Goal: Task Accomplishment & Management: Complete application form

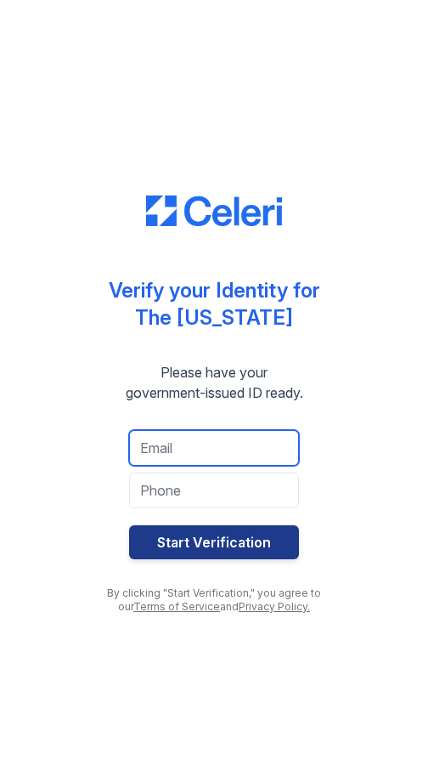
click at [260, 445] on input "email" at bounding box center [214, 448] width 170 height 36
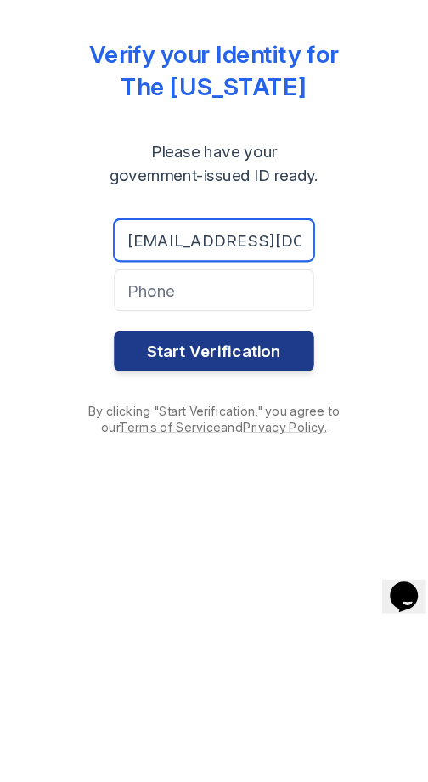
type input "[EMAIL_ADDRESS][DOMAIN_NAME]"
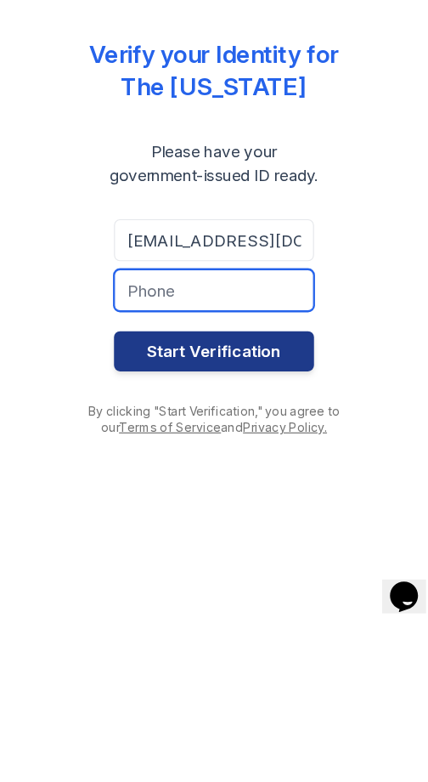
click at [254, 472] on input "tel" at bounding box center [214, 490] width 170 height 36
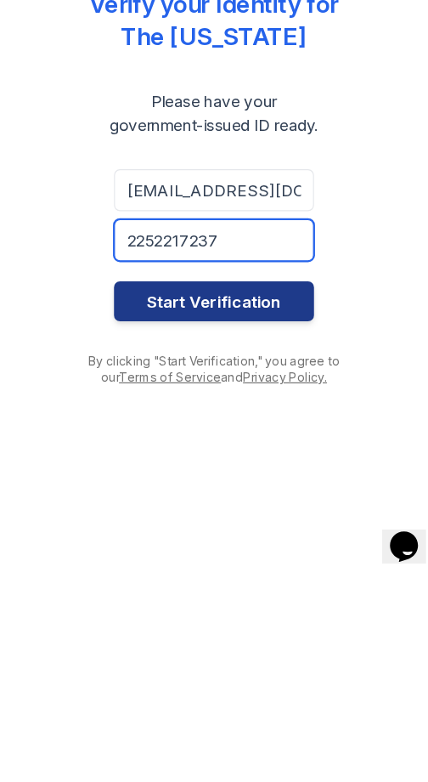
type input "2252217237"
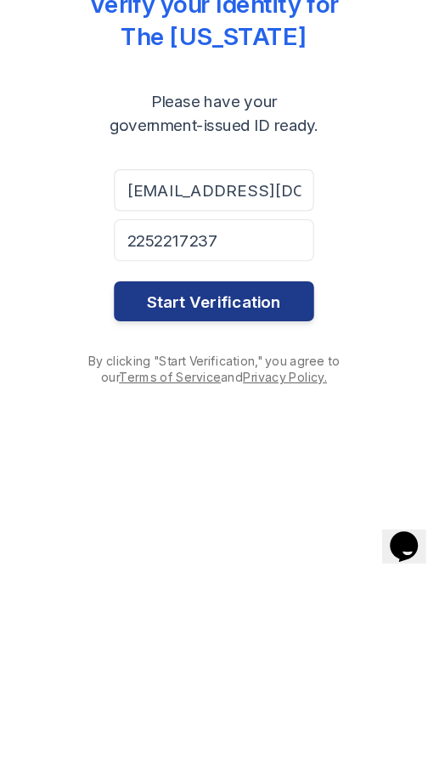
click at [234, 525] on button "Start Verification" at bounding box center [214, 542] width 170 height 34
